Goal: Task Accomplishment & Management: Complete application form

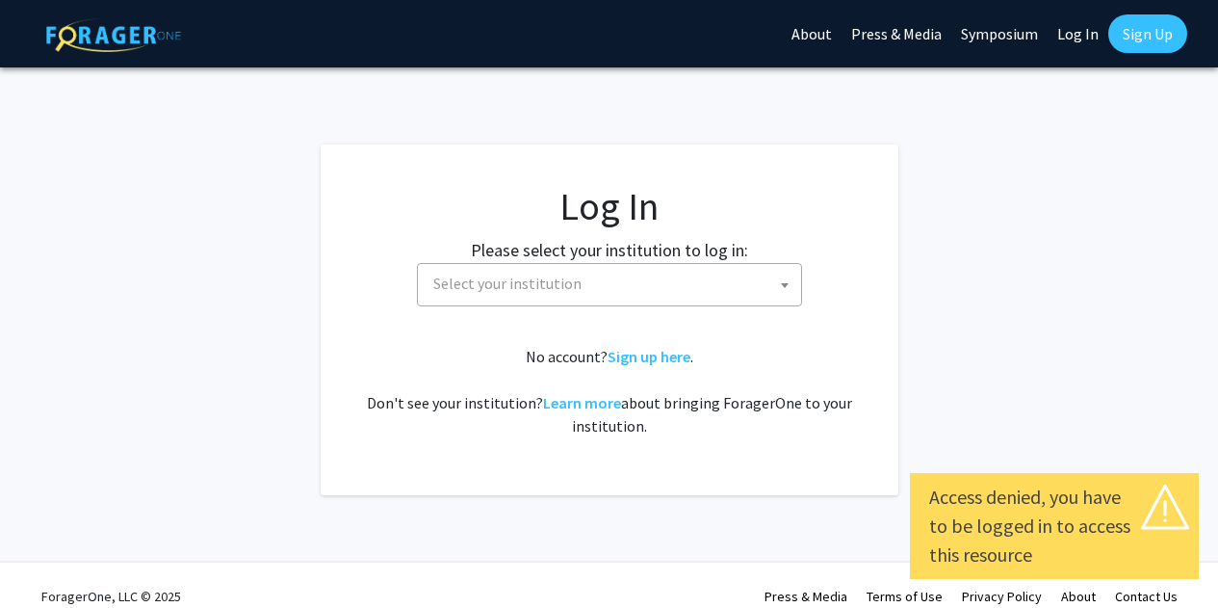
select select
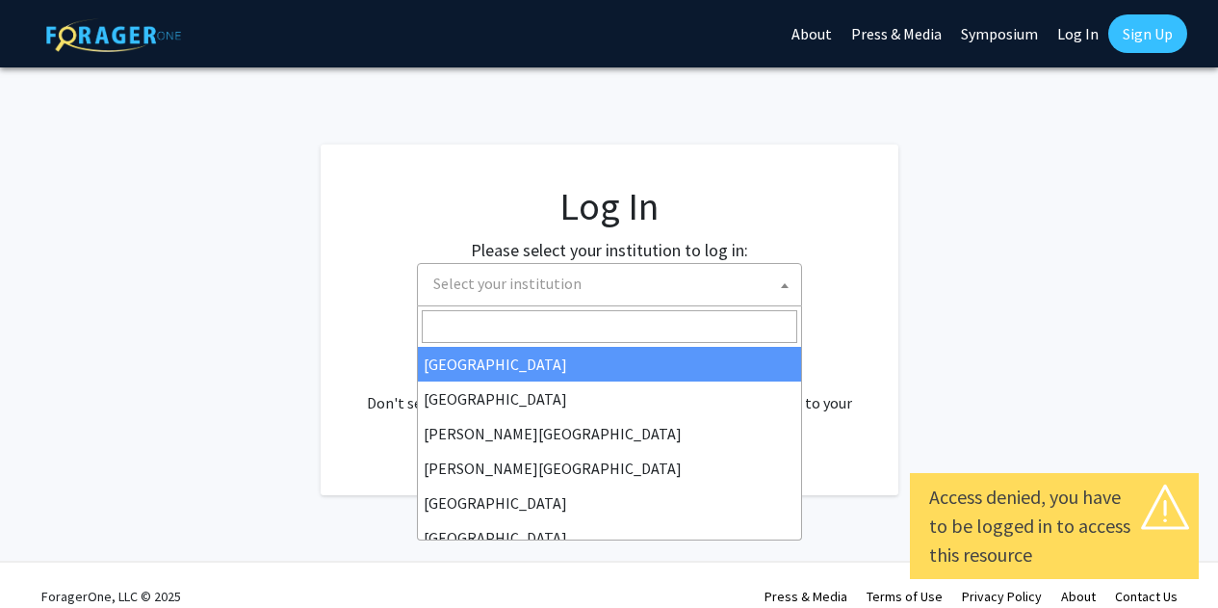
click at [471, 287] on span "Select your institution" at bounding box center [507, 282] width 148 height 19
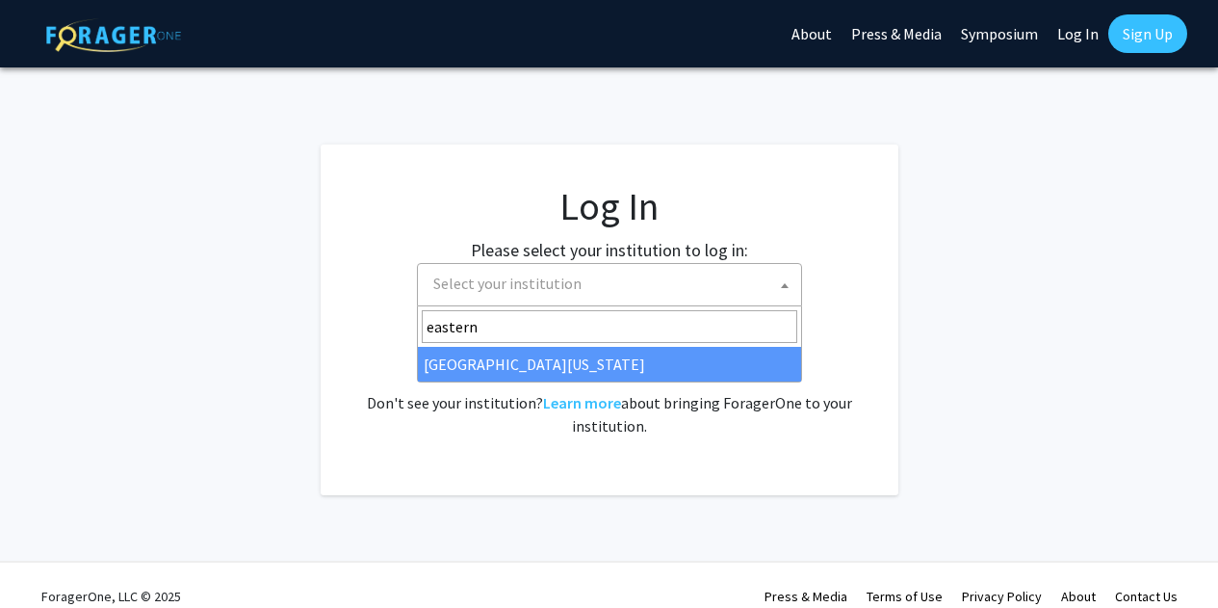
type input "eastern"
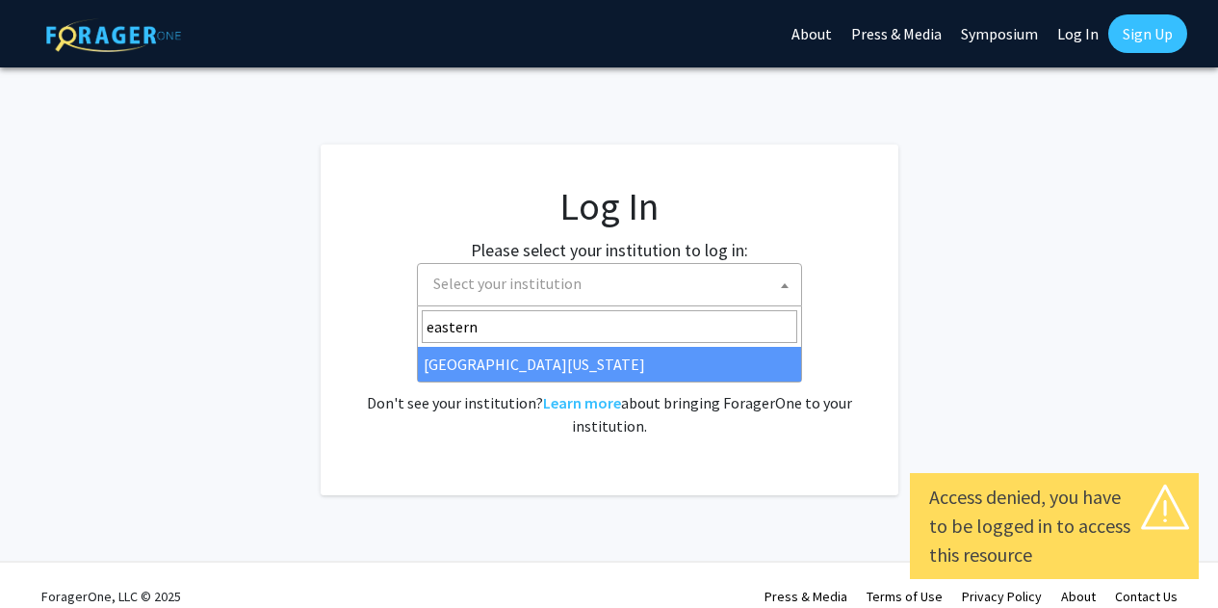
select select "29"
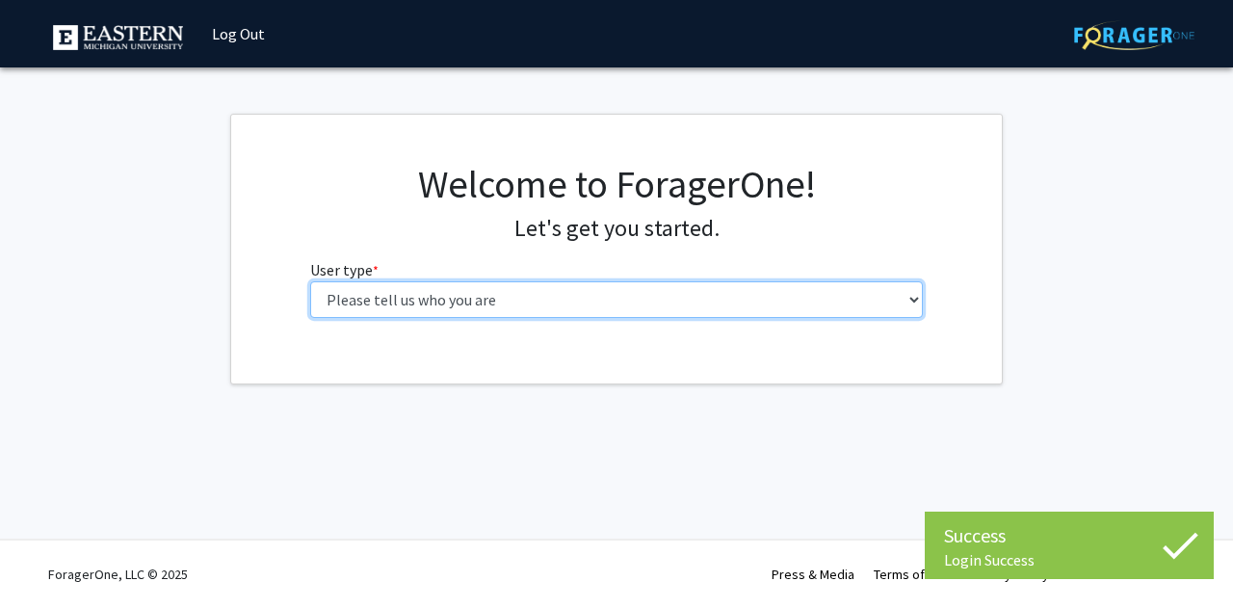
click at [509, 304] on select "Please tell us who you are Undergraduate Student Master's Student Doctoral Cand…" at bounding box center [616, 299] width 613 height 37
select select "1: undergrad"
click at [310, 281] on select "Please tell us who you are Undergraduate Student Master's Student Doctoral Cand…" at bounding box center [616, 299] width 613 height 37
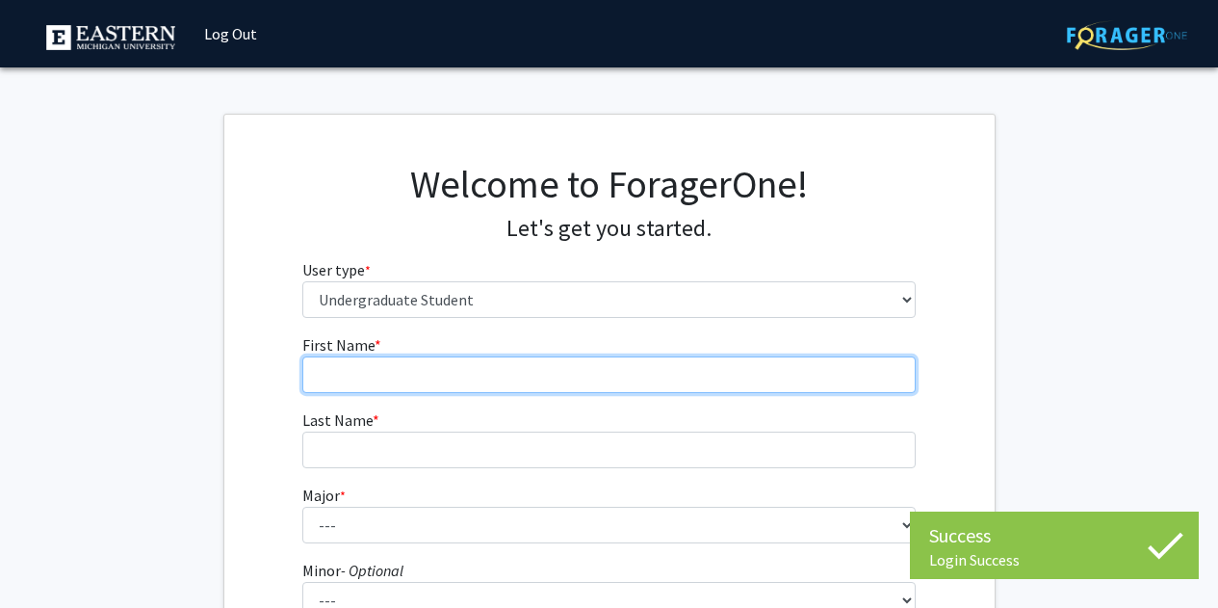
click at [434, 377] on input "First Name * required" at bounding box center [608, 374] width 613 height 37
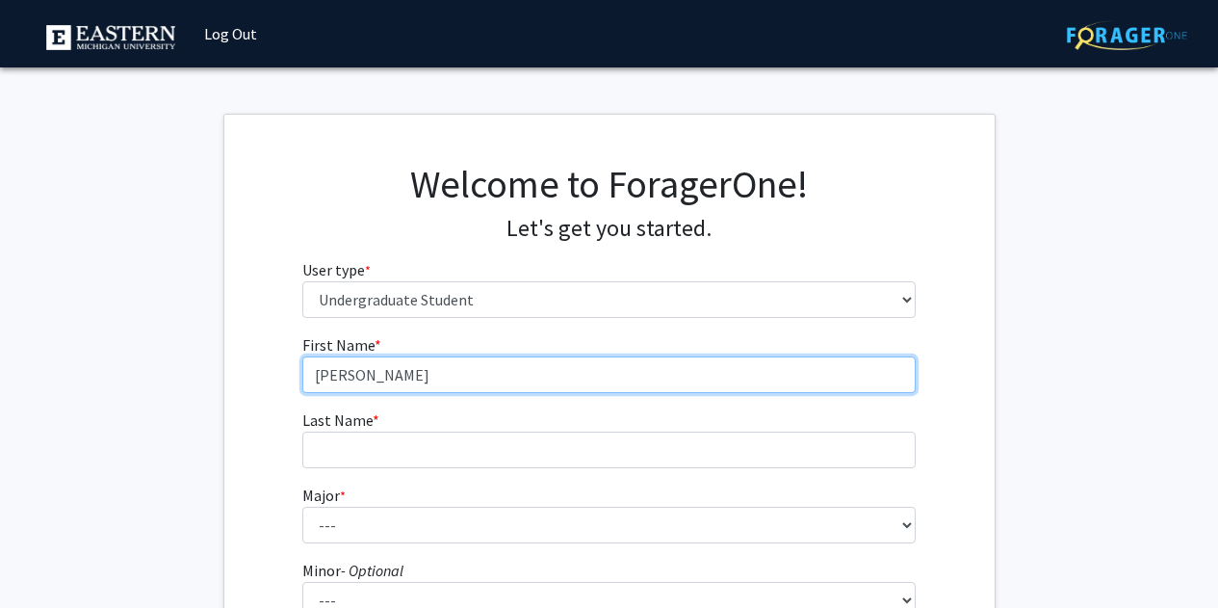
type input "[PERSON_NAME]"
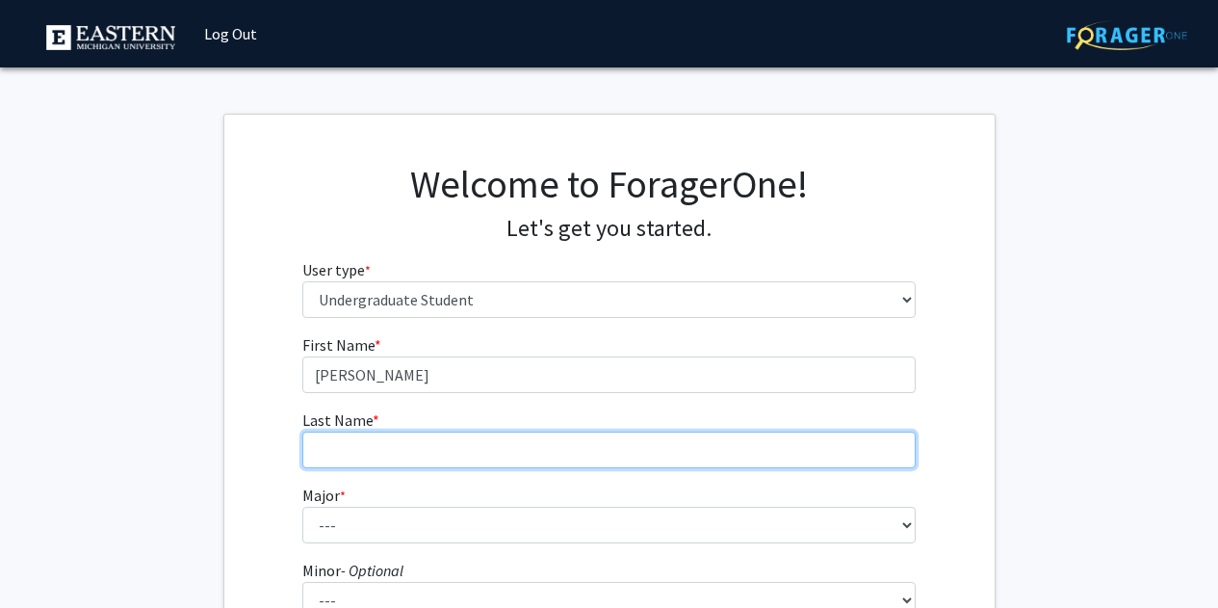
click at [402, 452] on input "Last Name * required" at bounding box center [608, 449] width 613 height 37
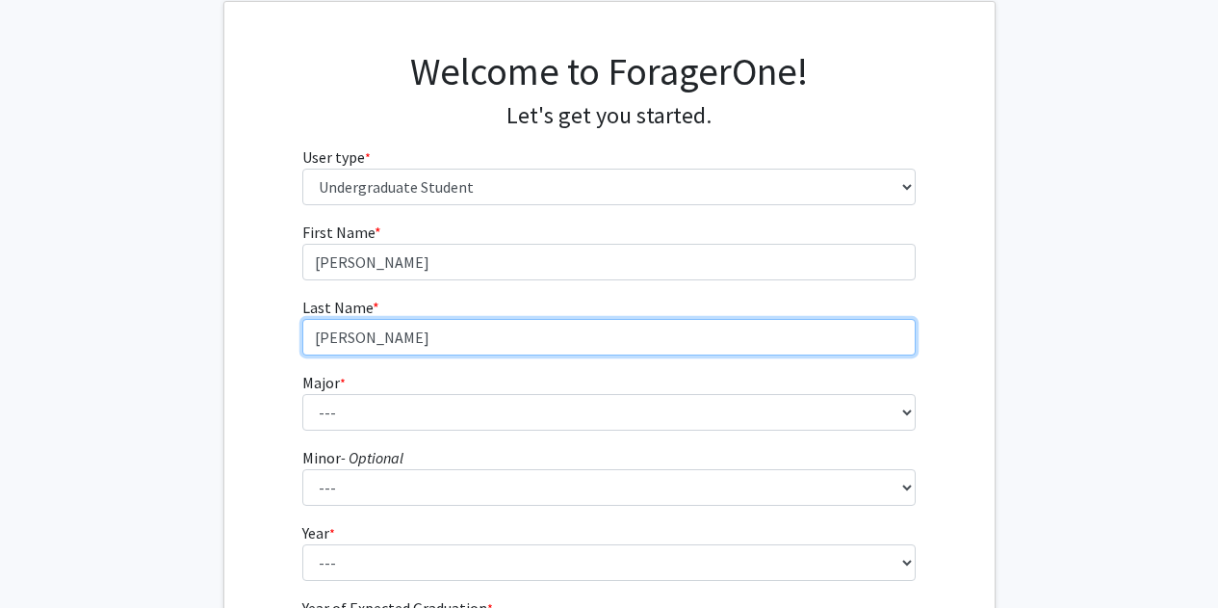
scroll to position [119, 0]
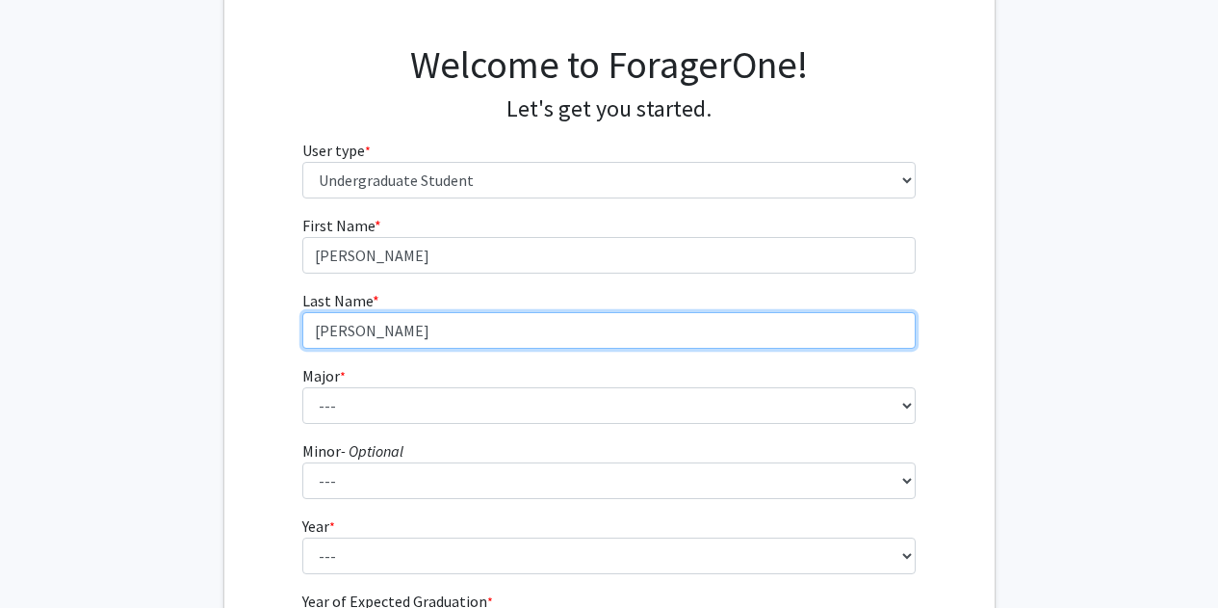
type input "[PERSON_NAME]"
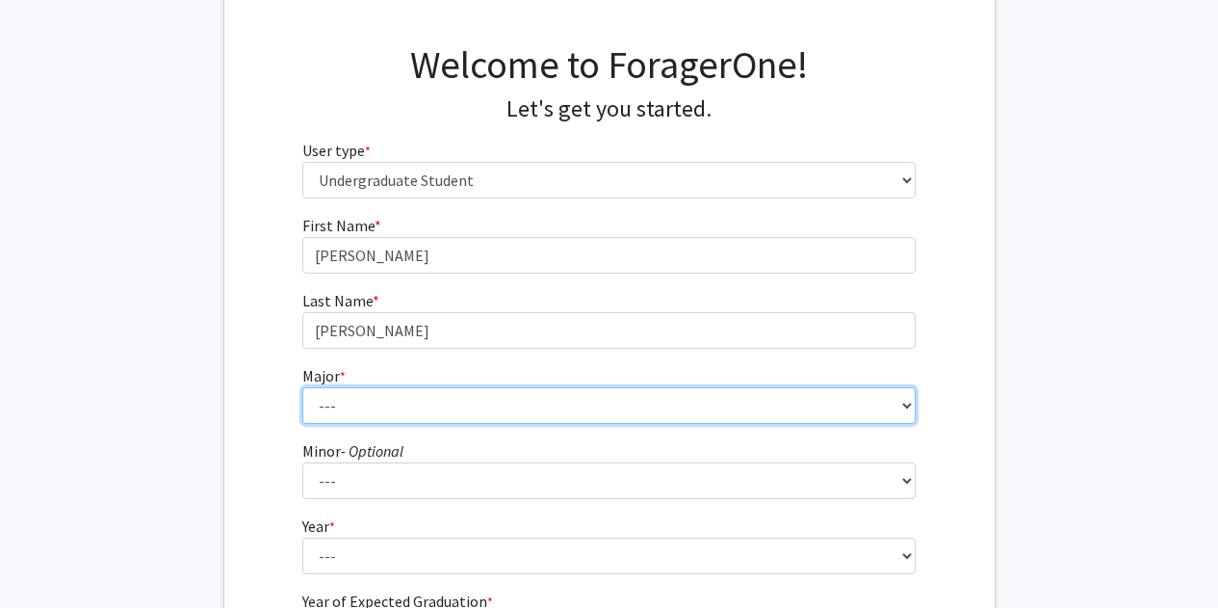
click at [376, 409] on select "--- Accounting Accounting + Tax Consulting Accounting Information Systems Accou…" at bounding box center [608, 405] width 613 height 37
select select "108: 2245"
click at [302, 387] on select "--- Accounting Accounting + Tax Consulting Accounting Information Systems Accou…" at bounding box center [608, 405] width 613 height 37
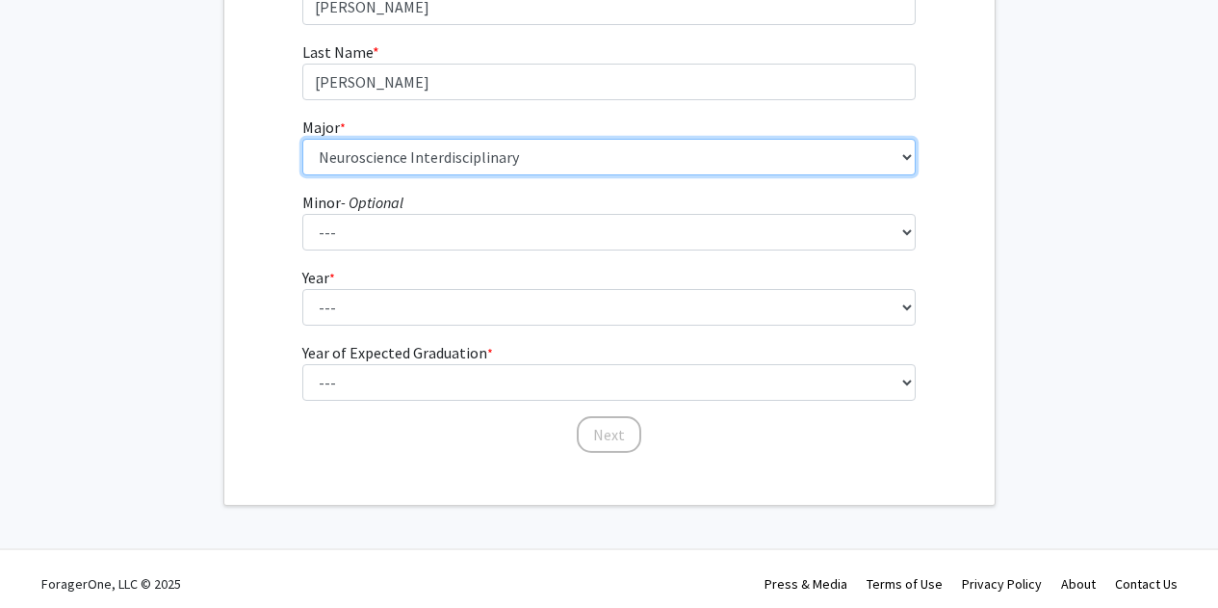
scroll to position [371, 0]
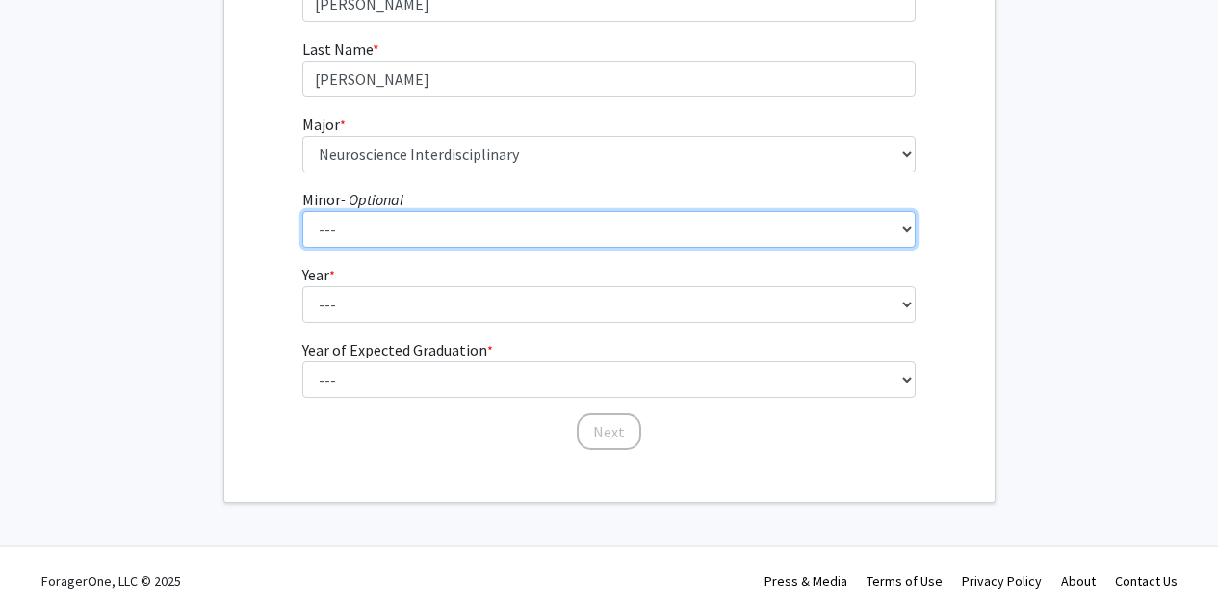
click at [405, 225] on select "--- Accounting African Studies Africology and African American Studies Aging St…" at bounding box center [608, 229] width 613 height 37
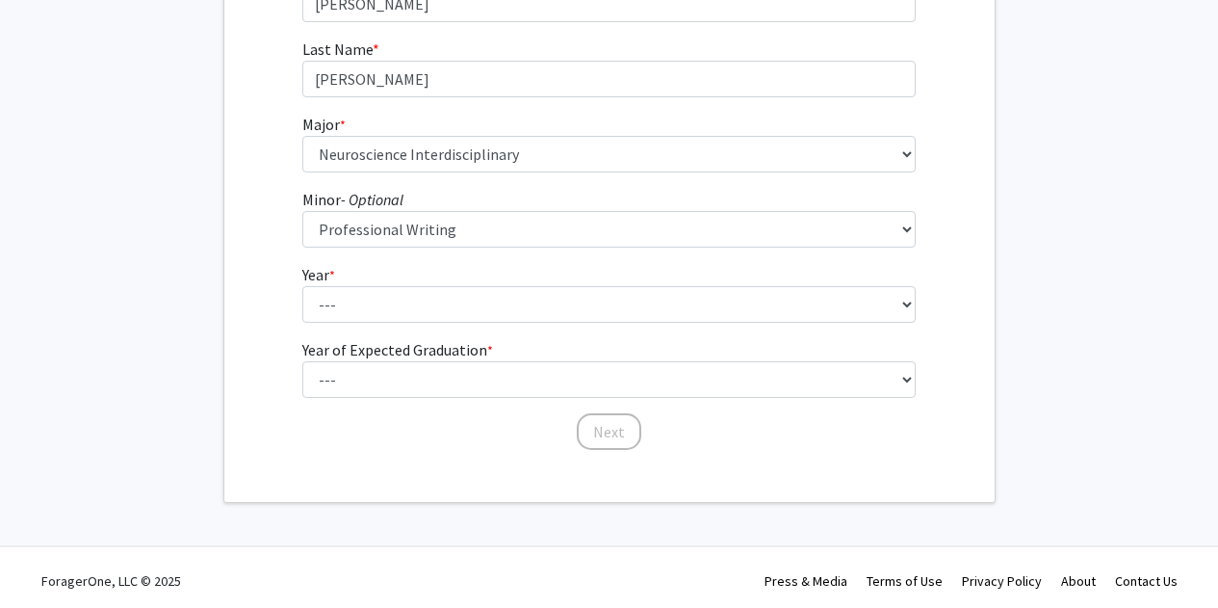
click at [261, 207] on div "First Name * required [PERSON_NAME] Last Name * required [PERSON_NAME] * requir…" at bounding box center [609, 206] width 770 height 489
click at [371, 253] on form "First Name * required [PERSON_NAME] Last Name * required [PERSON_NAME] * requir…" at bounding box center [608, 197] width 613 height 470
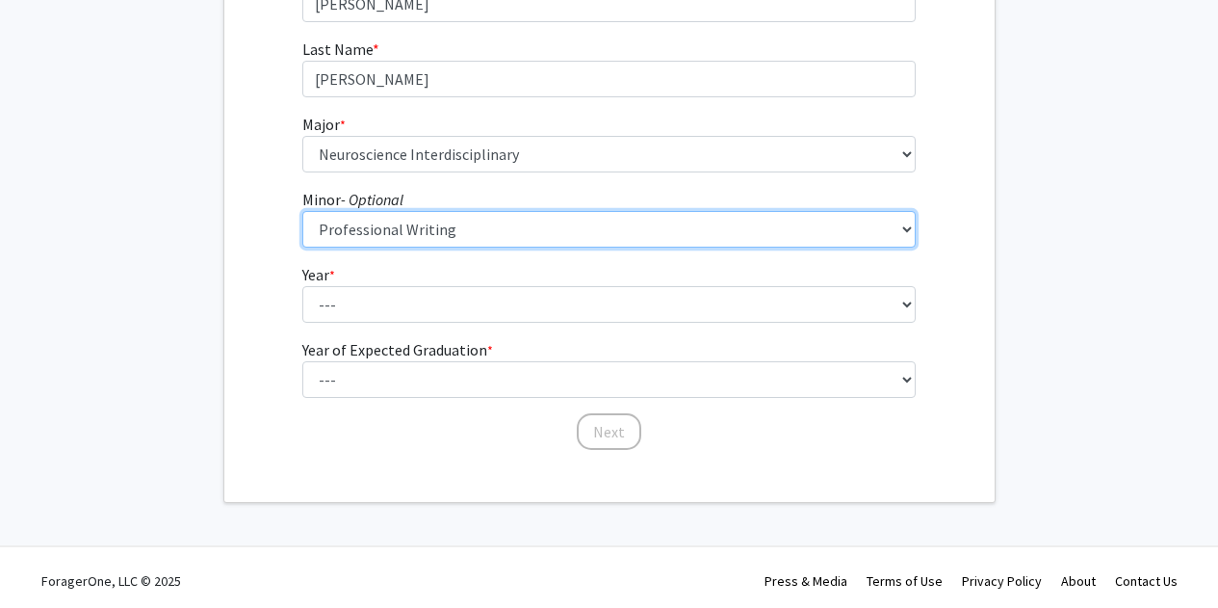
click at [353, 237] on select "--- Accounting African Studies Africology and African American Studies Aging St…" at bounding box center [608, 229] width 613 height 37
select select "0: null"
click at [302, 211] on select "--- Accounting African Studies Africology and African American Studies Aging St…" at bounding box center [608, 229] width 613 height 37
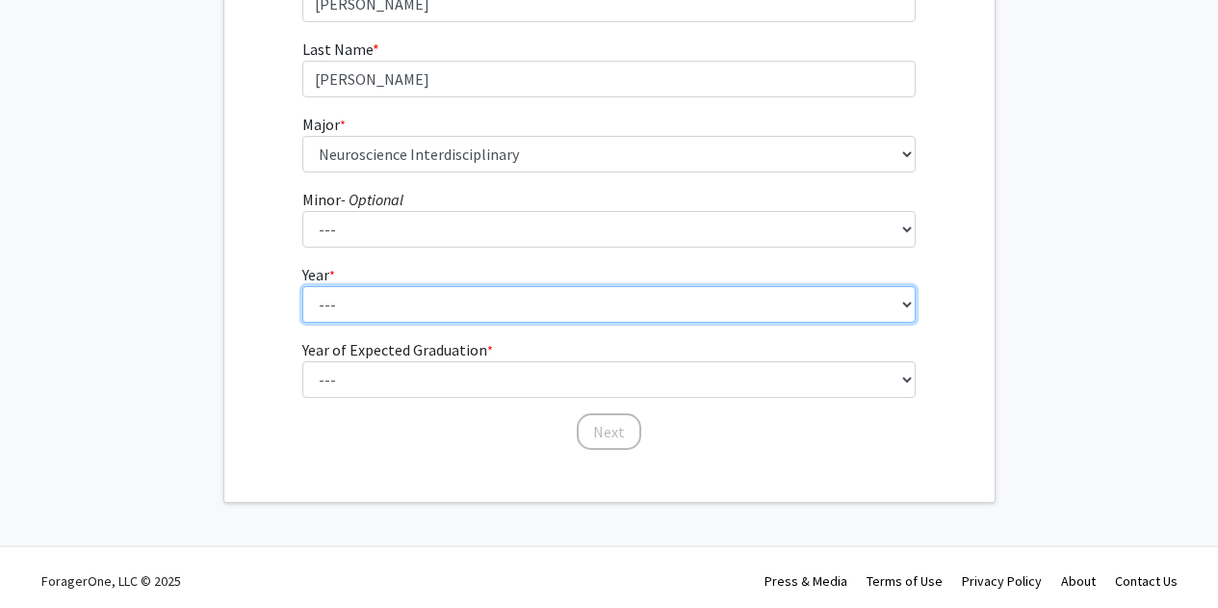
click at [385, 299] on select "--- First-year Sophomore Junior Senior Postbaccalaureate Certificate" at bounding box center [608, 304] width 613 height 37
select select "1: first-year"
click at [302, 286] on select "--- First-year Sophomore Junior Senior Postbaccalaureate Certificate" at bounding box center [608, 304] width 613 height 37
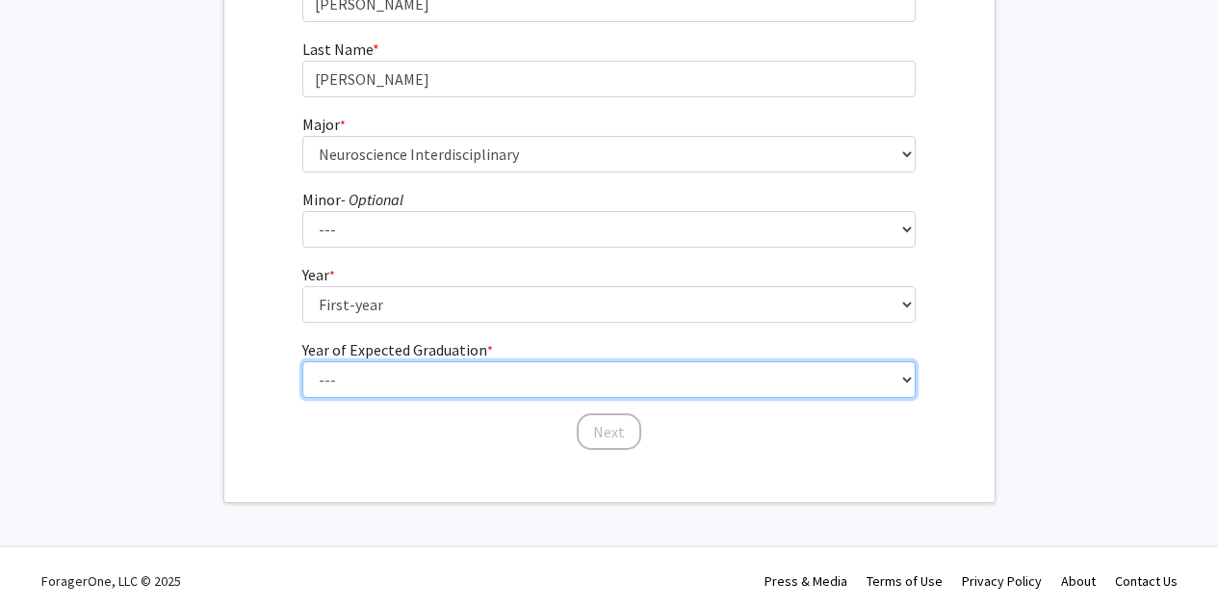
click at [380, 377] on select "--- 2025 2026 2027 2028 2029 2030 2031 2032 2033 2034" at bounding box center [608, 379] width 613 height 37
select select "5: 2029"
click at [302, 361] on select "--- 2025 2026 2027 2028 2029 2030 2031 2032 2033 2034" at bounding box center [608, 379] width 613 height 37
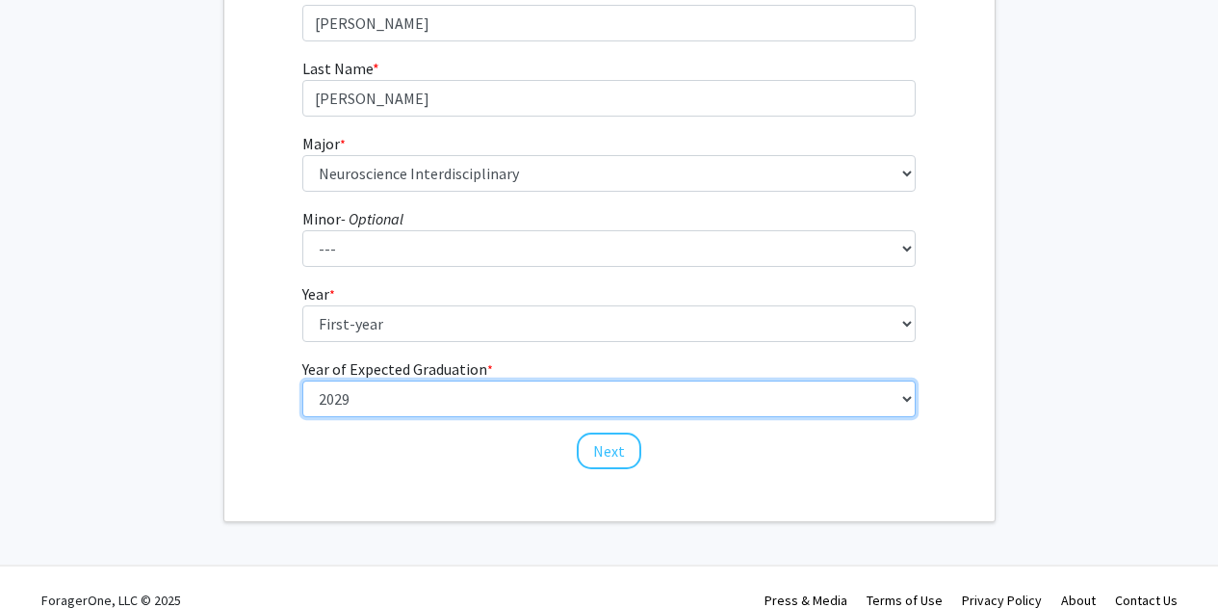
scroll to position [352, 0]
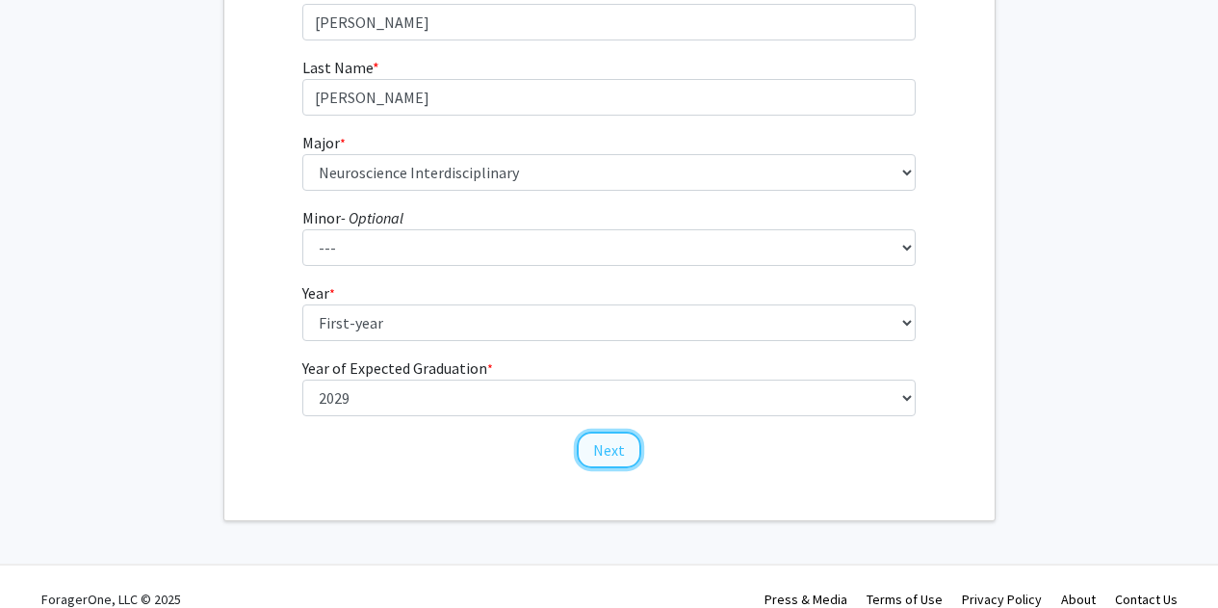
click at [623, 447] on button "Next" at bounding box center [609, 449] width 65 height 37
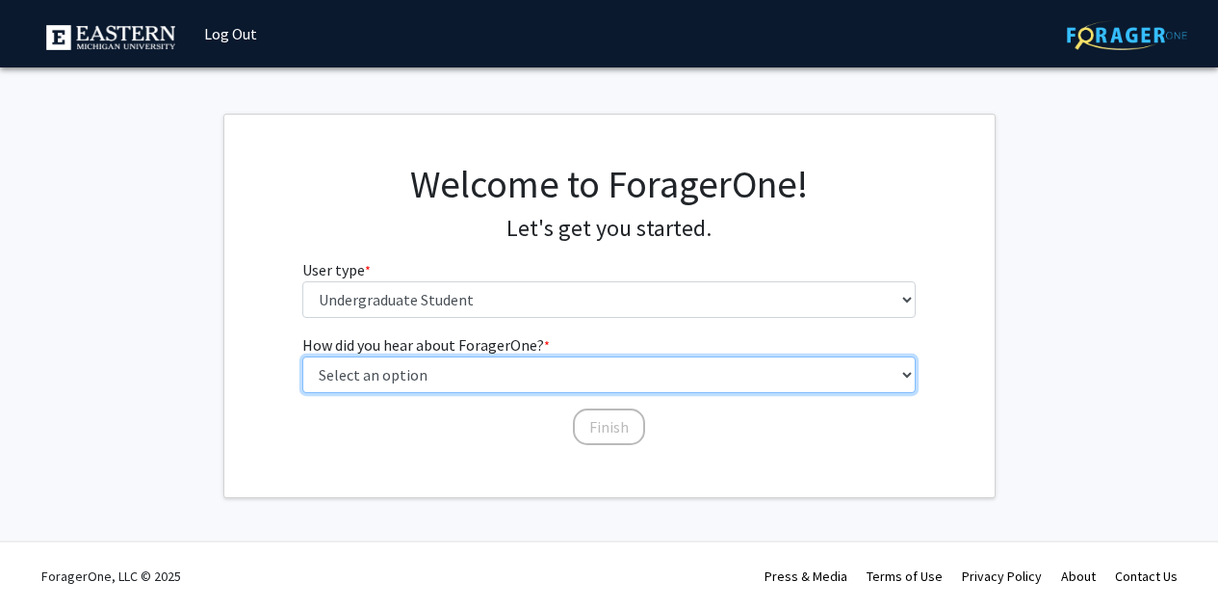
click at [419, 380] on select "Select an option Peer/student recommendation Faculty/staff recommendation Unive…" at bounding box center [608, 374] width 613 height 37
select select "1: peer_recommendation"
click at [302, 356] on select "Select an option Peer/student recommendation Faculty/staff recommendation Unive…" at bounding box center [608, 374] width 613 height 37
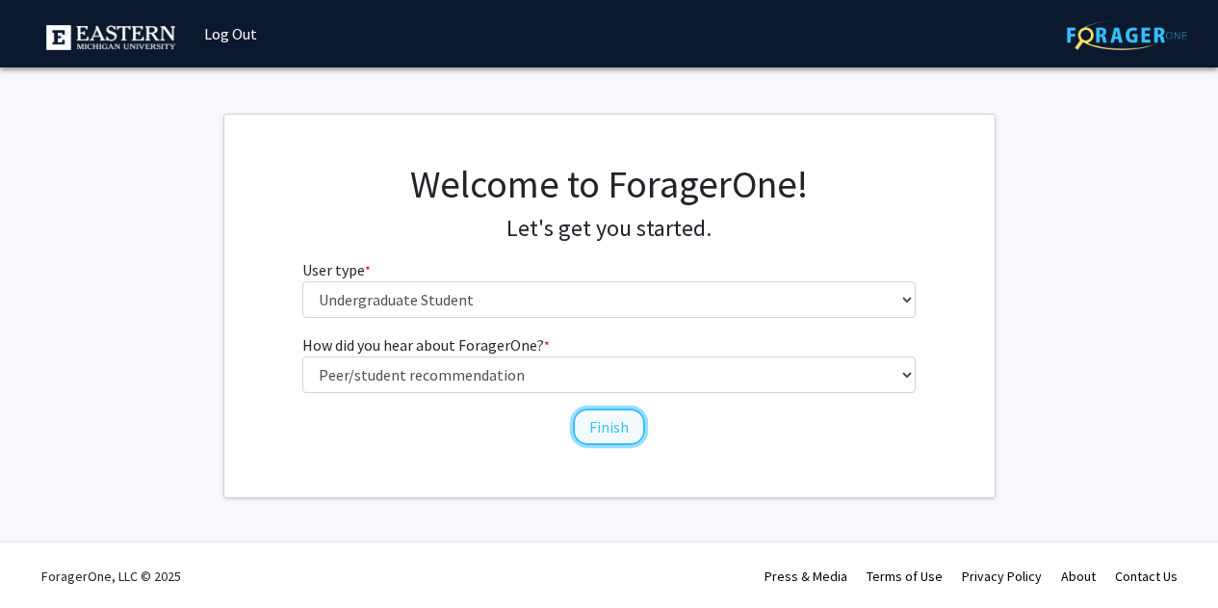
click at [613, 432] on button "Finish" at bounding box center [609, 426] width 72 height 37
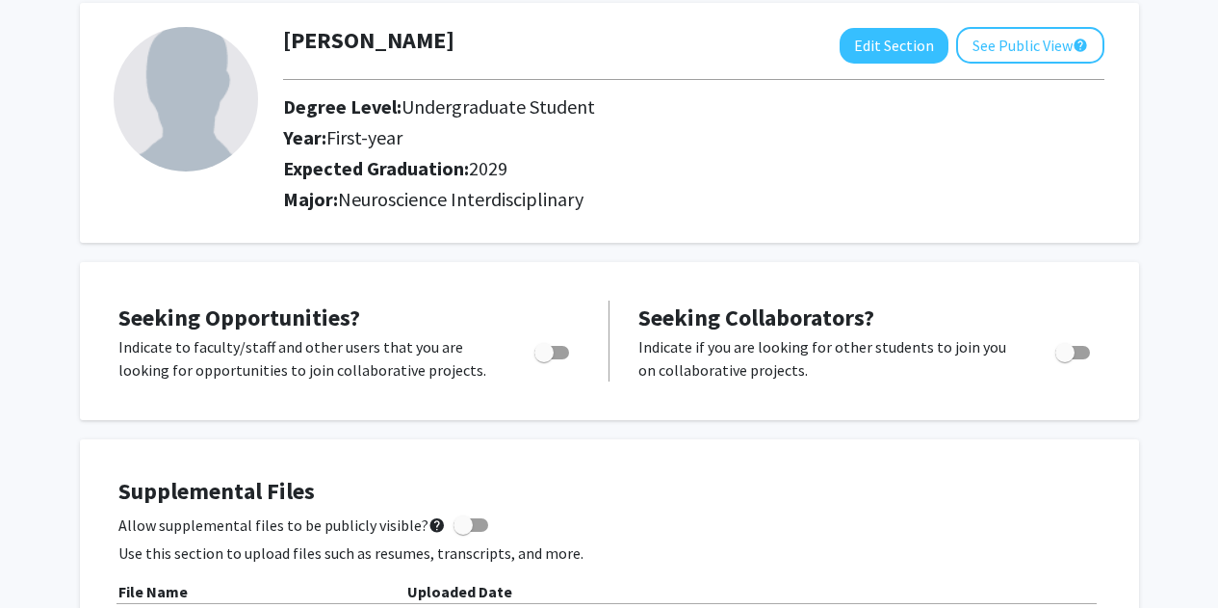
scroll to position [101, 0]
click at [559, 353] on span "Toggle" at bounding box center [551, 351] width 35 height 13
click at [544, 358] on input "Are you actively seeking opportunities?" at bounding box center [543, 358] width 1 height 1
checkbox input "true"
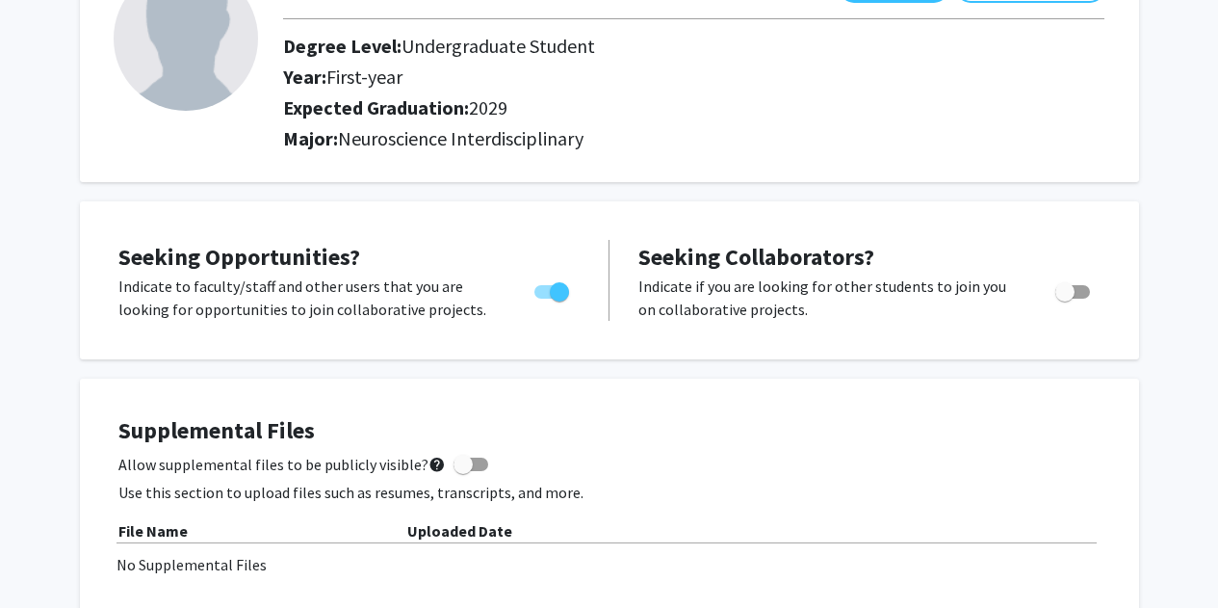
scroll to position [0, 0]
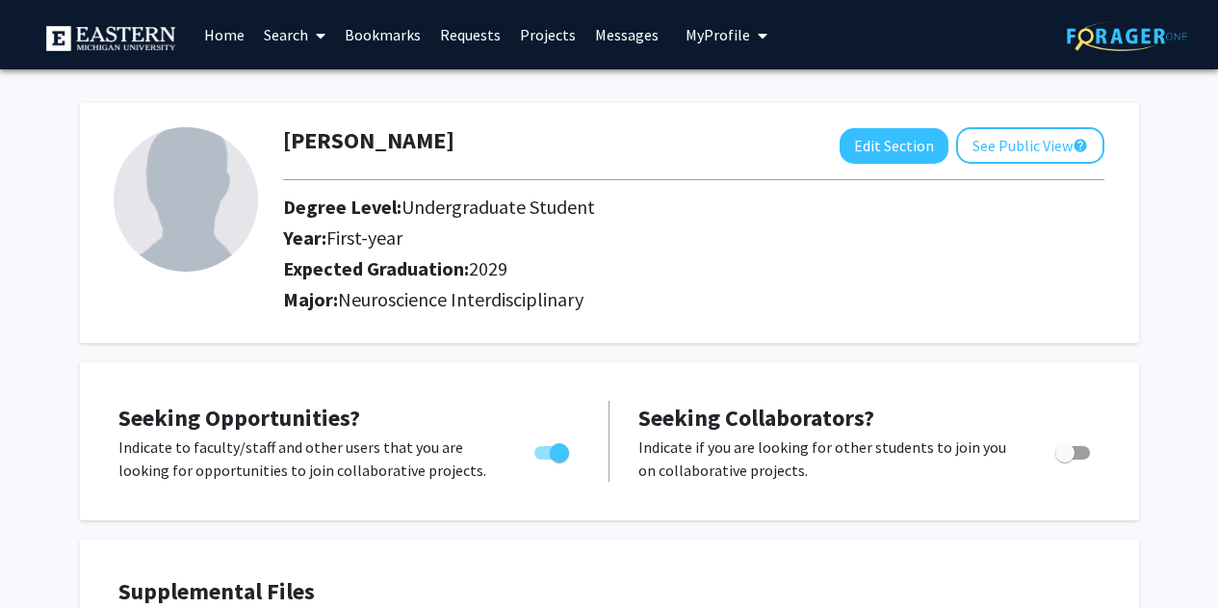
click at [558, 39] on link "Projects" at bounding box center [547, 34] width 75 height 67
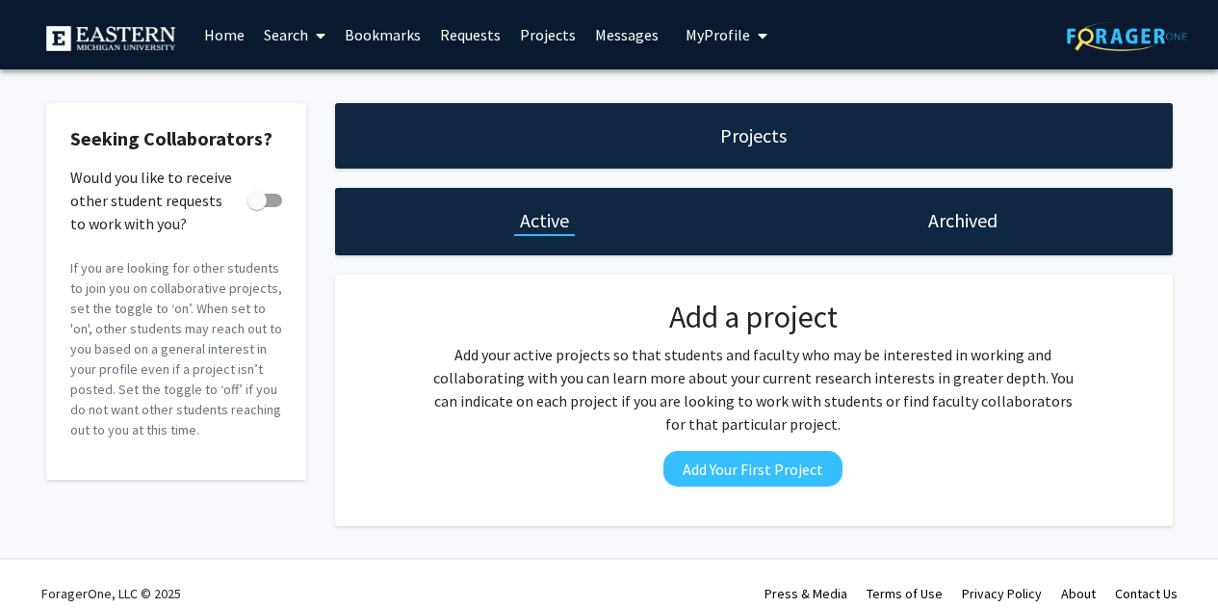
click at [241, 31] on link "Home" at bounding box center [225, 34] width 60 height 67
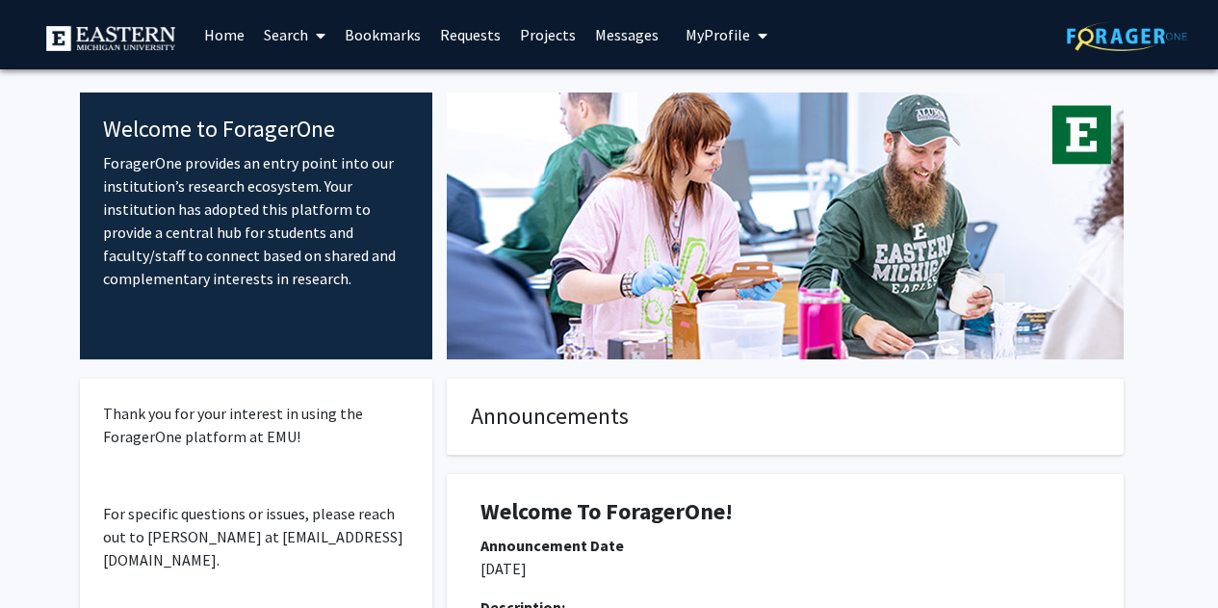
click at [484, 40] on link "Requests" at bounding box center [470, 34] width 80 height 67
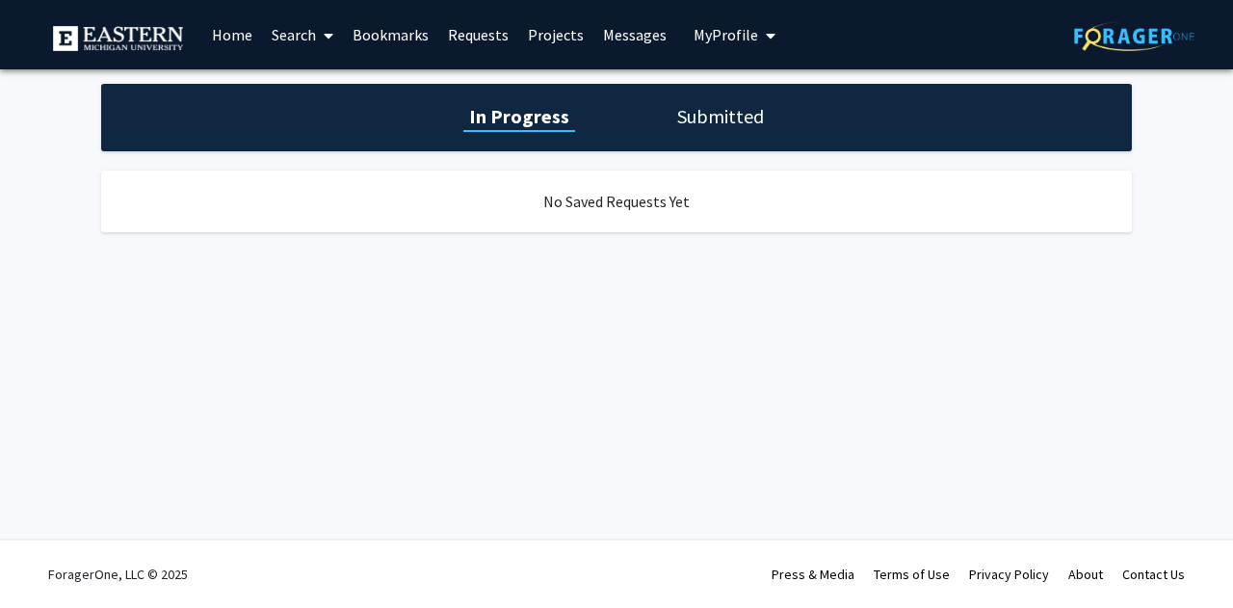
click at [544, 36] on link "Projects" at bounding box center [555, 34] width 75 height 67
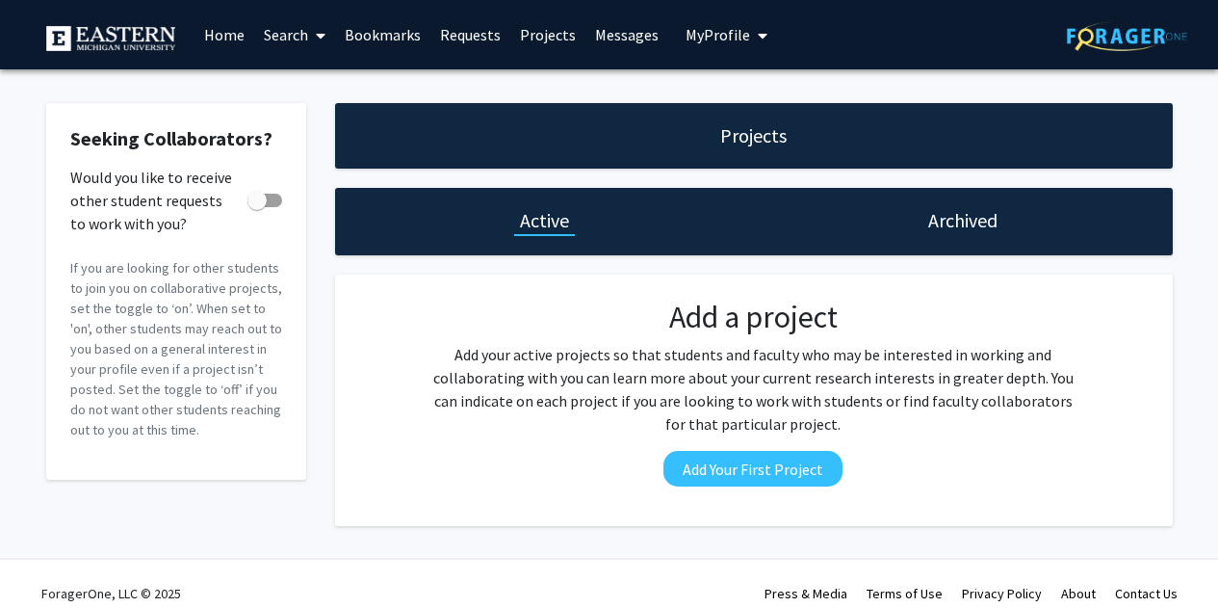
click at [625, 41] on link "Messages" at bounding box center [626, 34] width 83 height 67
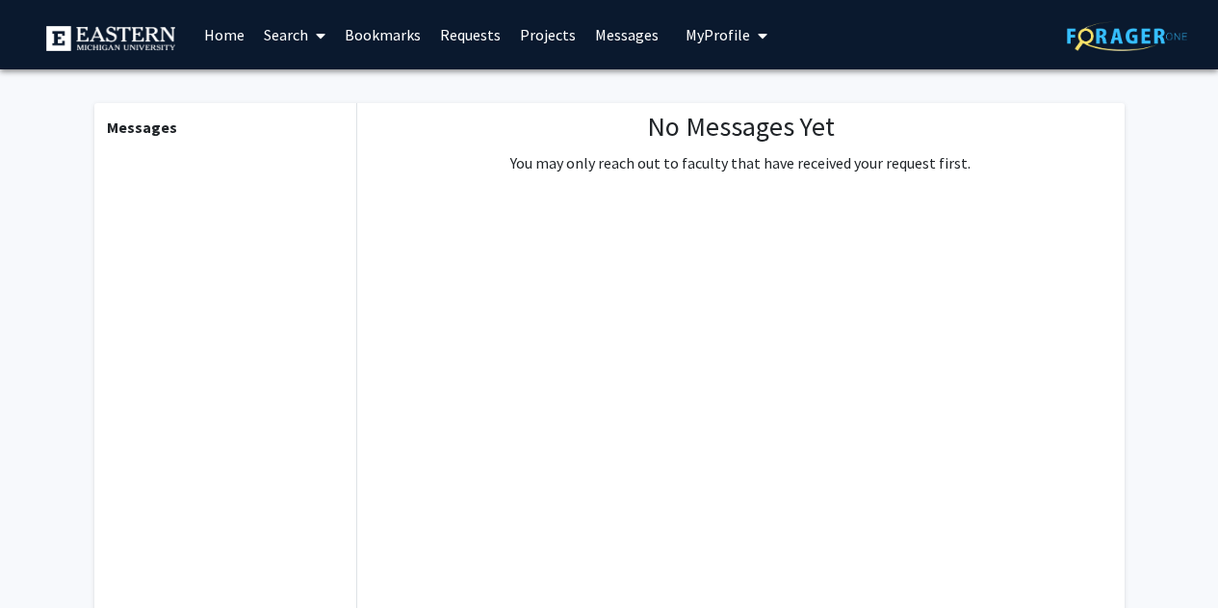
click at [288, 31] on link "Search" at bounding box center [294, 34] width 81 height 67
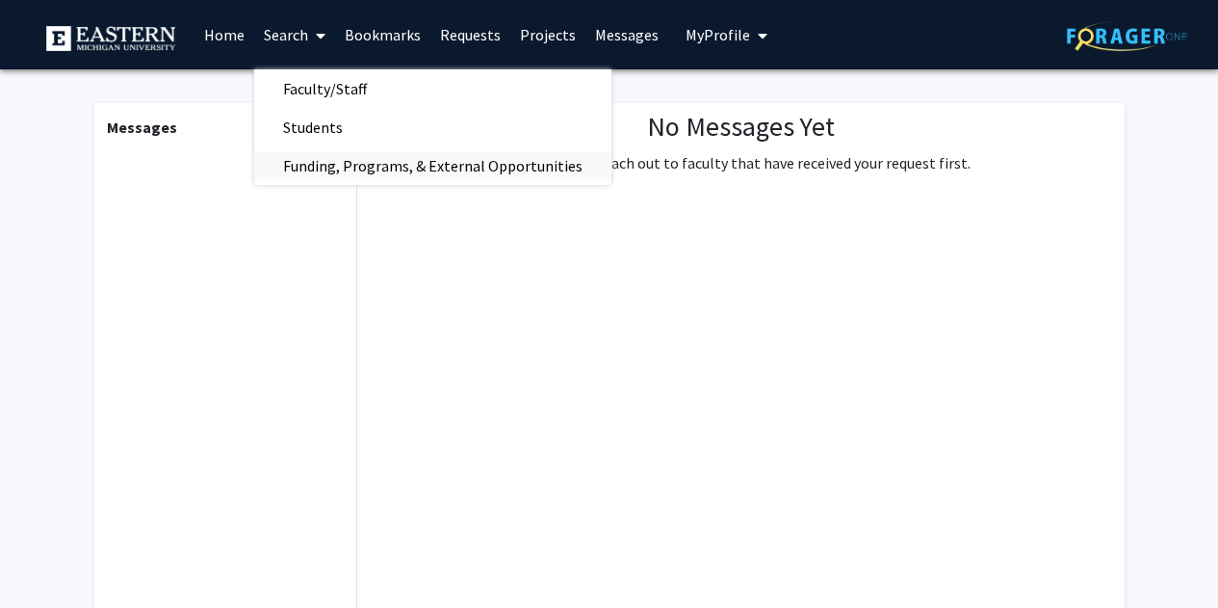
click at [338, 169] on span "Funding, Programs, & External Opportunities" at bounding box center [432, 165] width 357 height 39
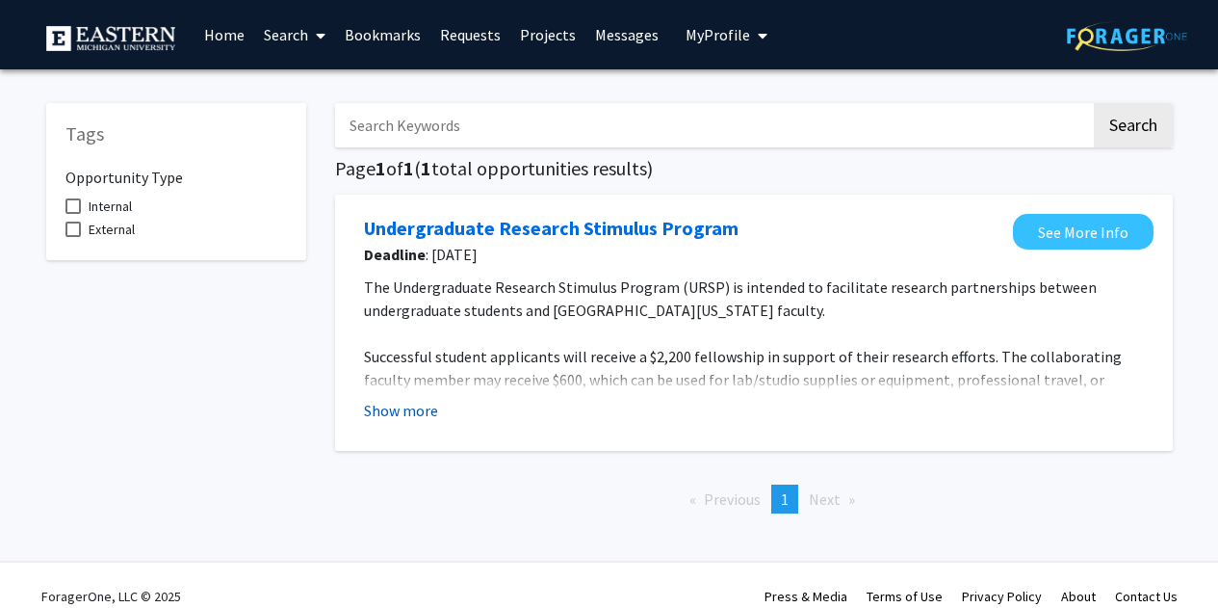
click at [430, 410] on button "Show more" at bounding box center [401, 410] width 74 height 23
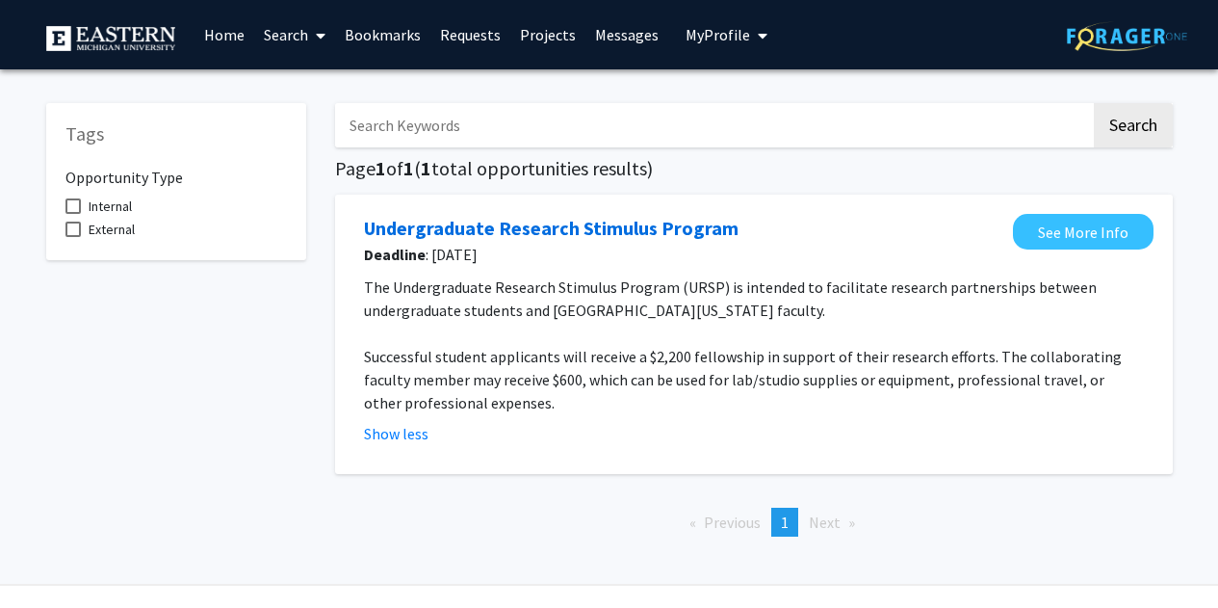
click at [1048, 249] on div "See More Info" at bounding box center [1083, 240] width 141 height 52
click at [1053, 238] on link "See More Info" at bounding box center [1083, 232] width 141 height 36
